Goal: Register for event/course

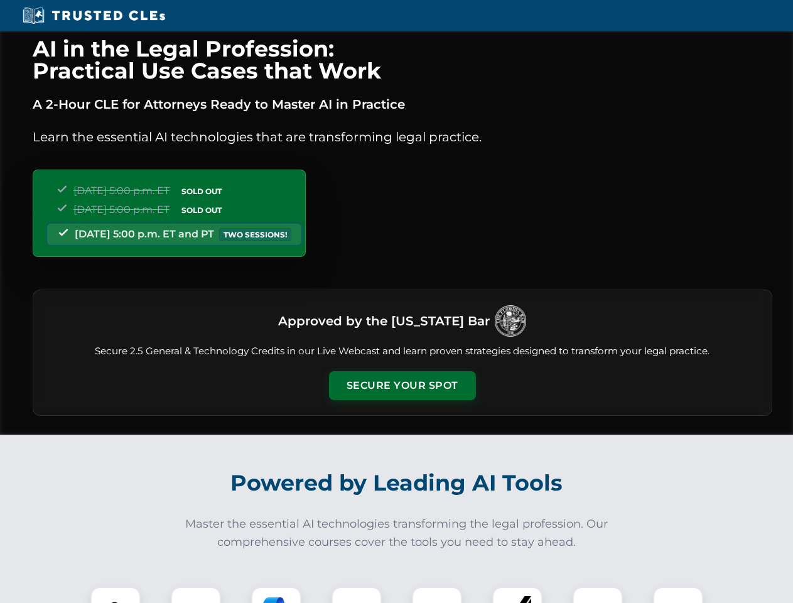
click at [402, 386] on button "Secure Your Spot" at bounding box center [402, 385] width 147 height 29
click at [116, 595] on img at bounding box center [115, 612] width 36 height 36
